Goal: Information Seeking & Learning: Learn about a topic

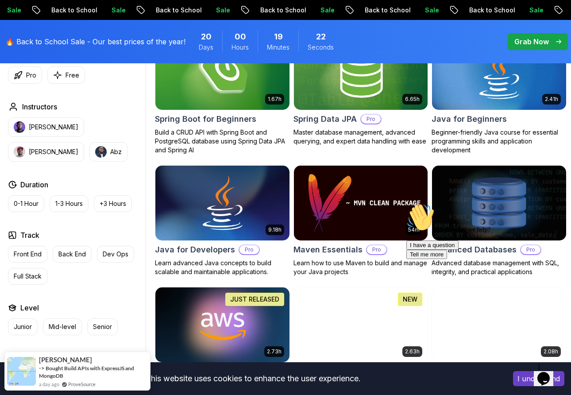
scroll to position [465, 0]
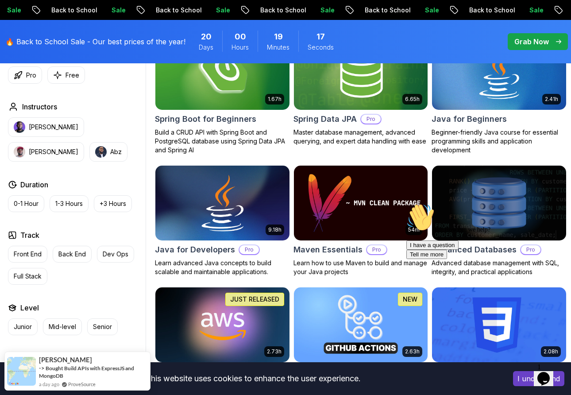
click at [222, 228] on img at bounding box center [222, 202] width 141 height 79
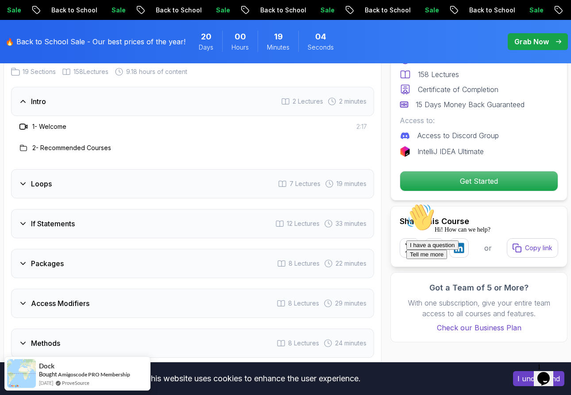
scroll to position [1265, 0]
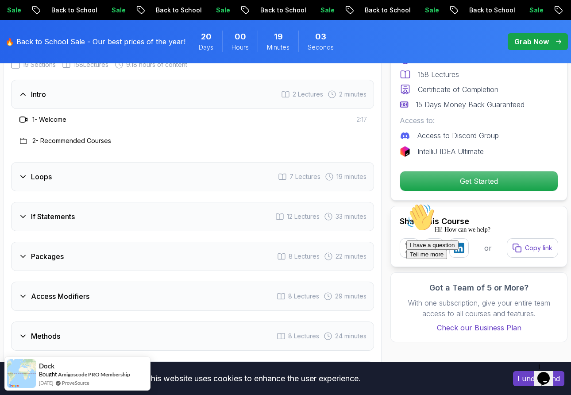
click at [254, 181] on div "Loops 7 Lectures 19 minutes" at bounding box center [192, 176] width 363 height 29
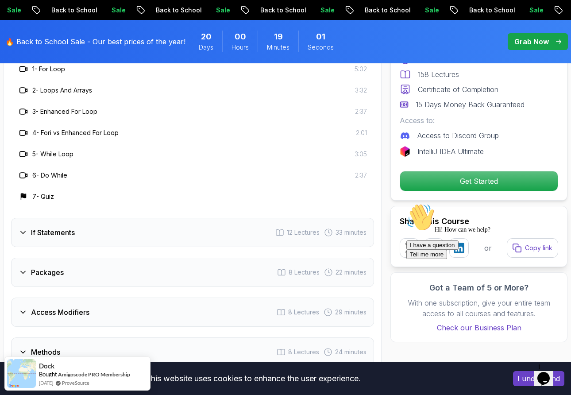
scroll to position [1411, 0]
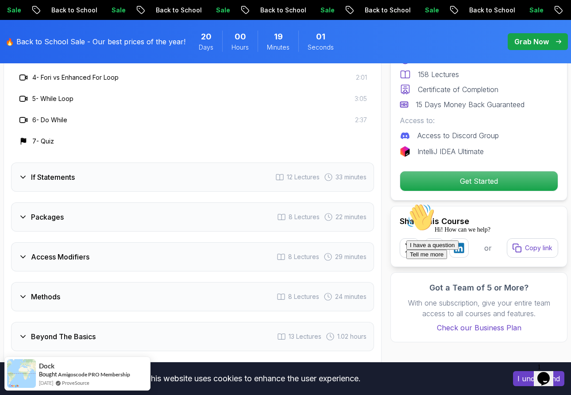
click at [213, 172] on div "If Statements 12 Lectures 33 minutes" at bounding box center [192, 177] width 363 height 29
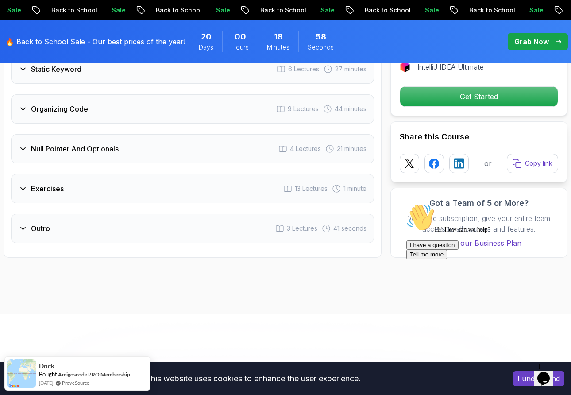
scroll to position [2095, 0]
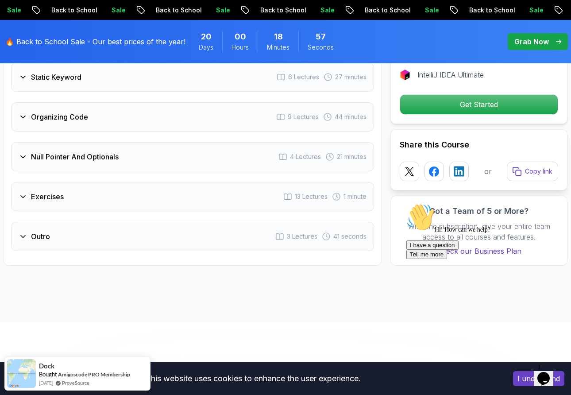
click at [211, 157] on div "Null Pointer And Optionals 4 Lectures 21 minutes" at bounding box center [192, 156] width 363 height 29
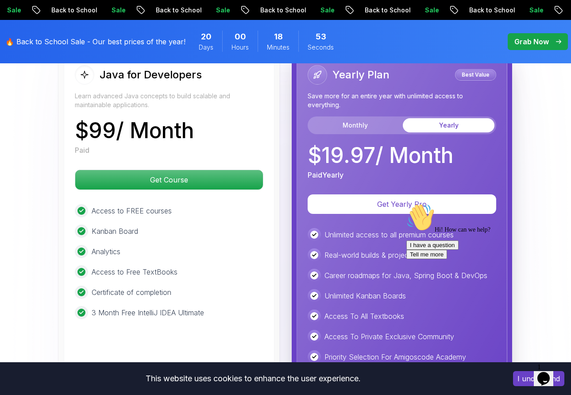
scroll to position [2328, 0]
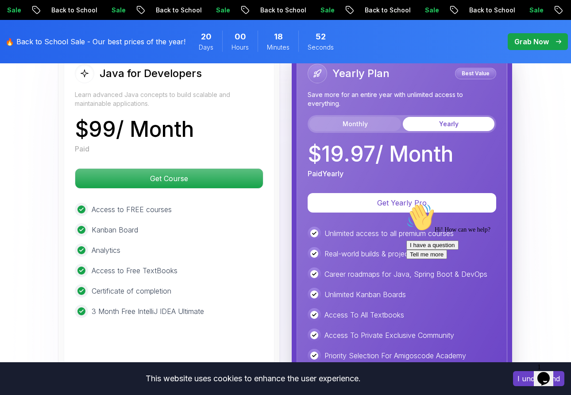
click at [339, 124] on button "Monthly" at bounding box center [356, 124] width 92 height 14
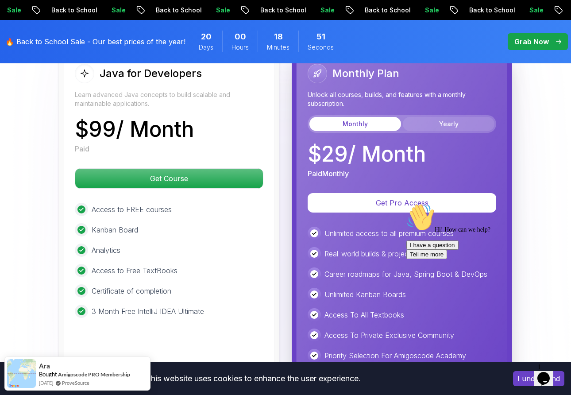
click at [432, 124] on button "Yearly" at bounding box center [449, 124] width 92 height 14
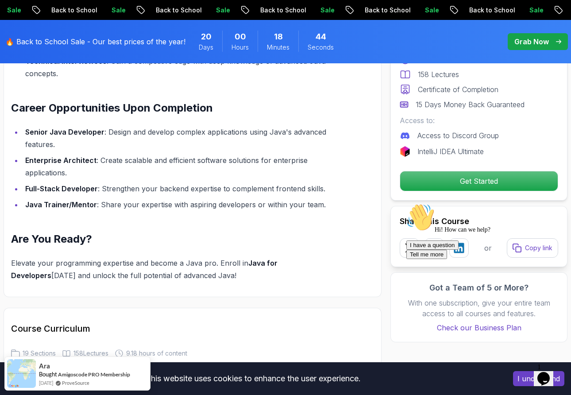
scroll to position [972, 0]
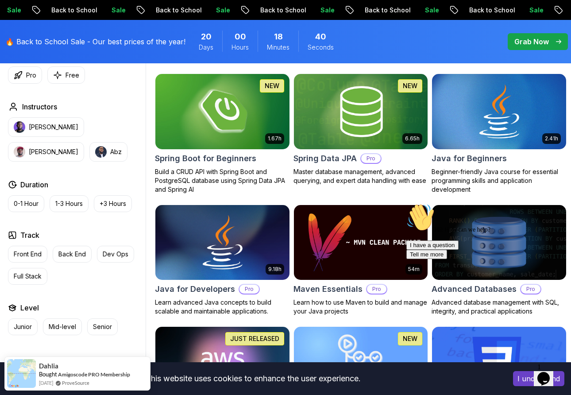
scroll to position [408, 0]
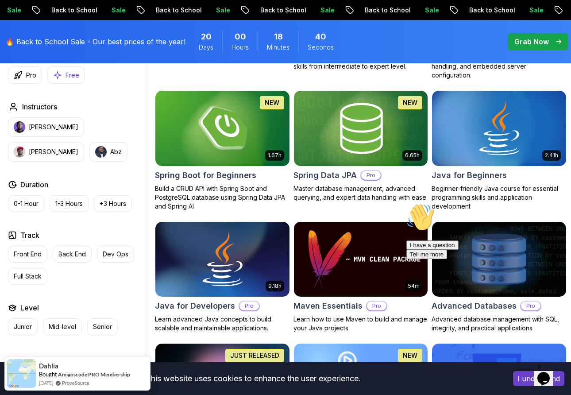
click at [67, 70] on button "Free" at bounding box center [66, 74] width 38 height 17
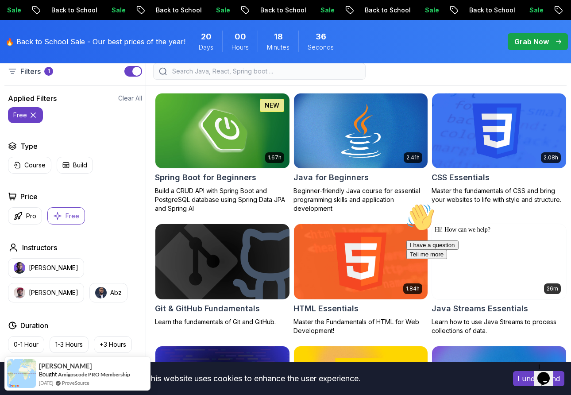
scroll to position [271, 0]
